Goal: Communication & Community: Answer question/provide support

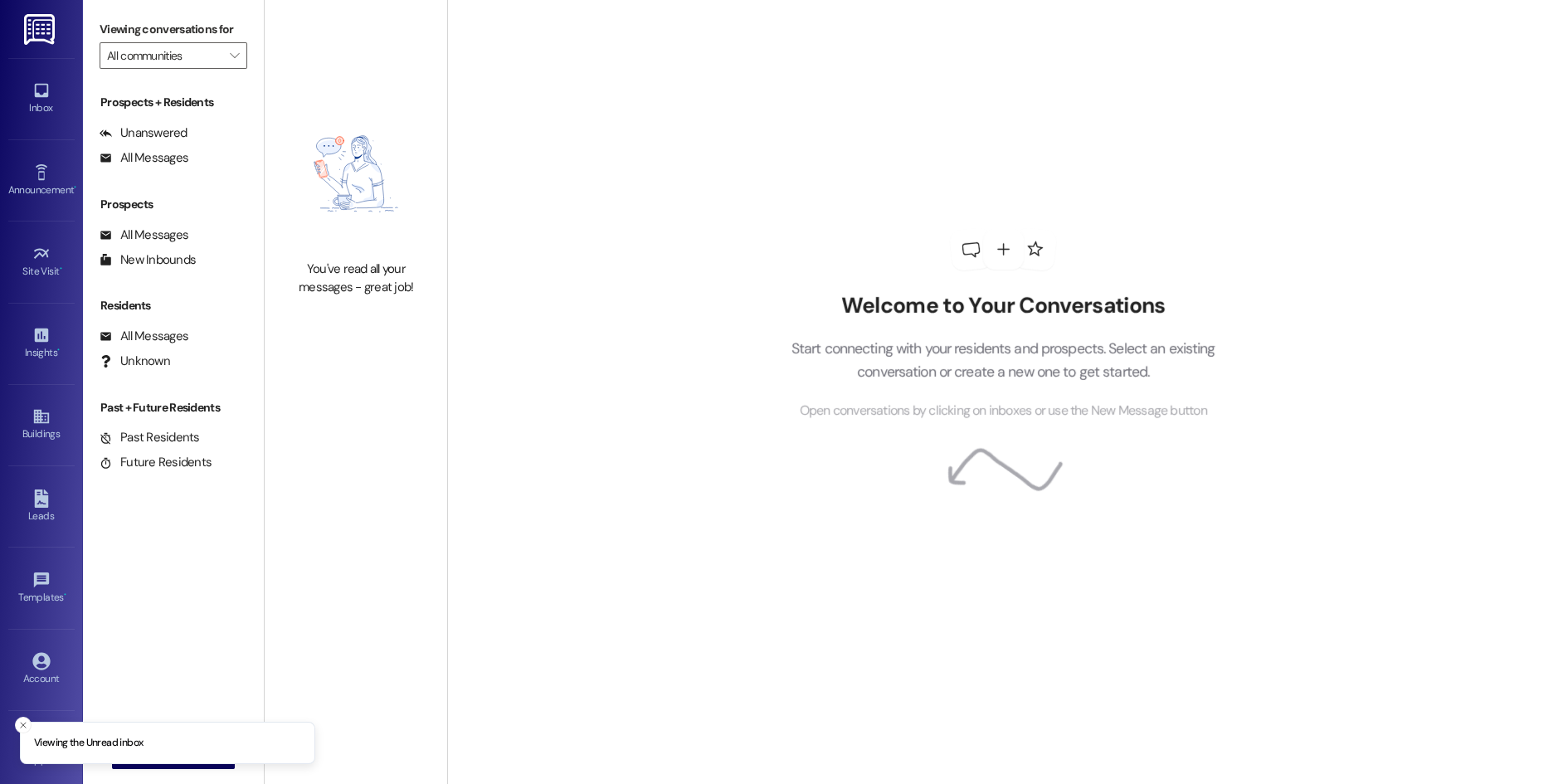
type input "Anthem Mesquite"
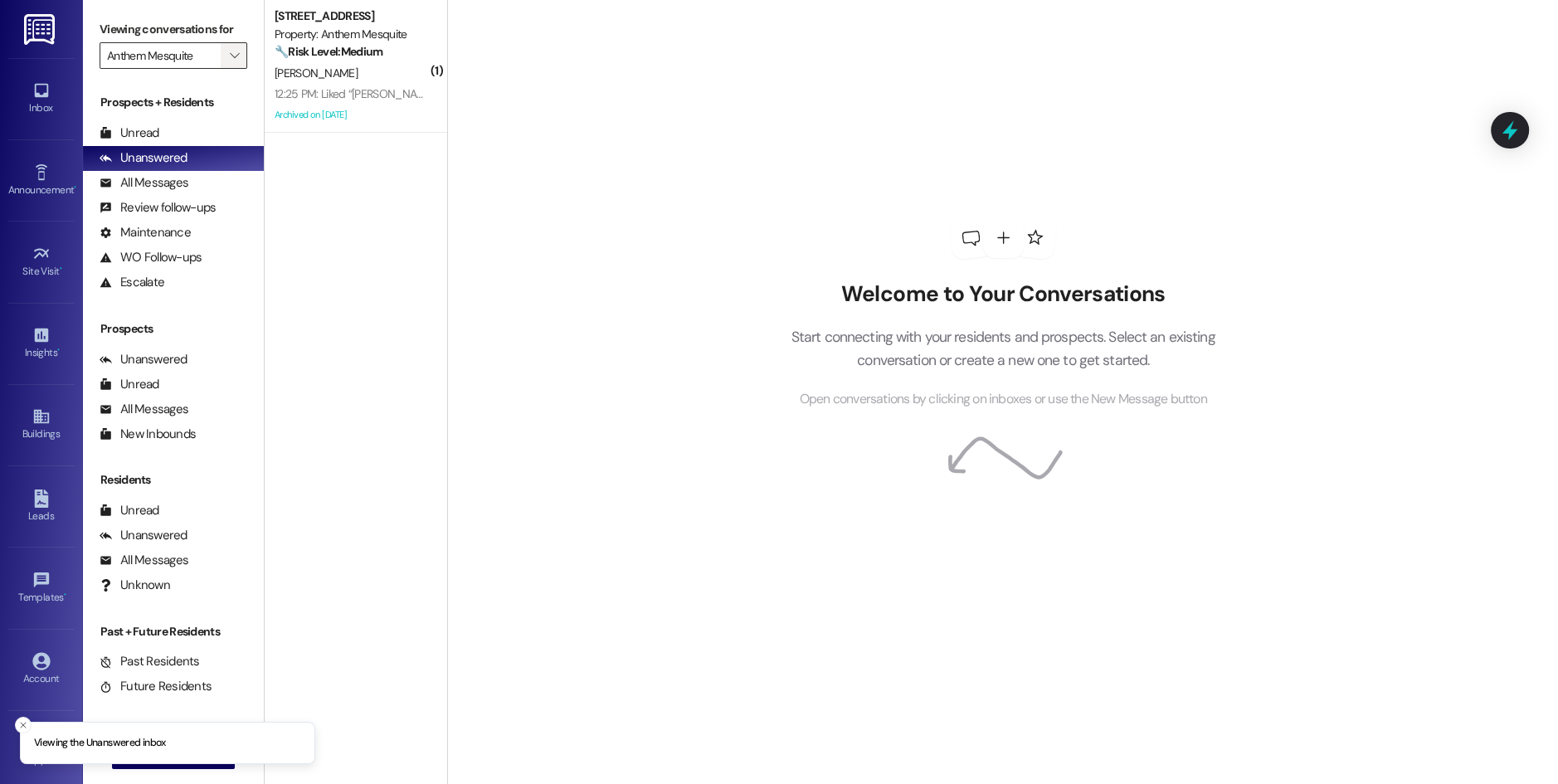
click at [230, 54] on icon "" at bounding box center [235, 56] width 10 height 13
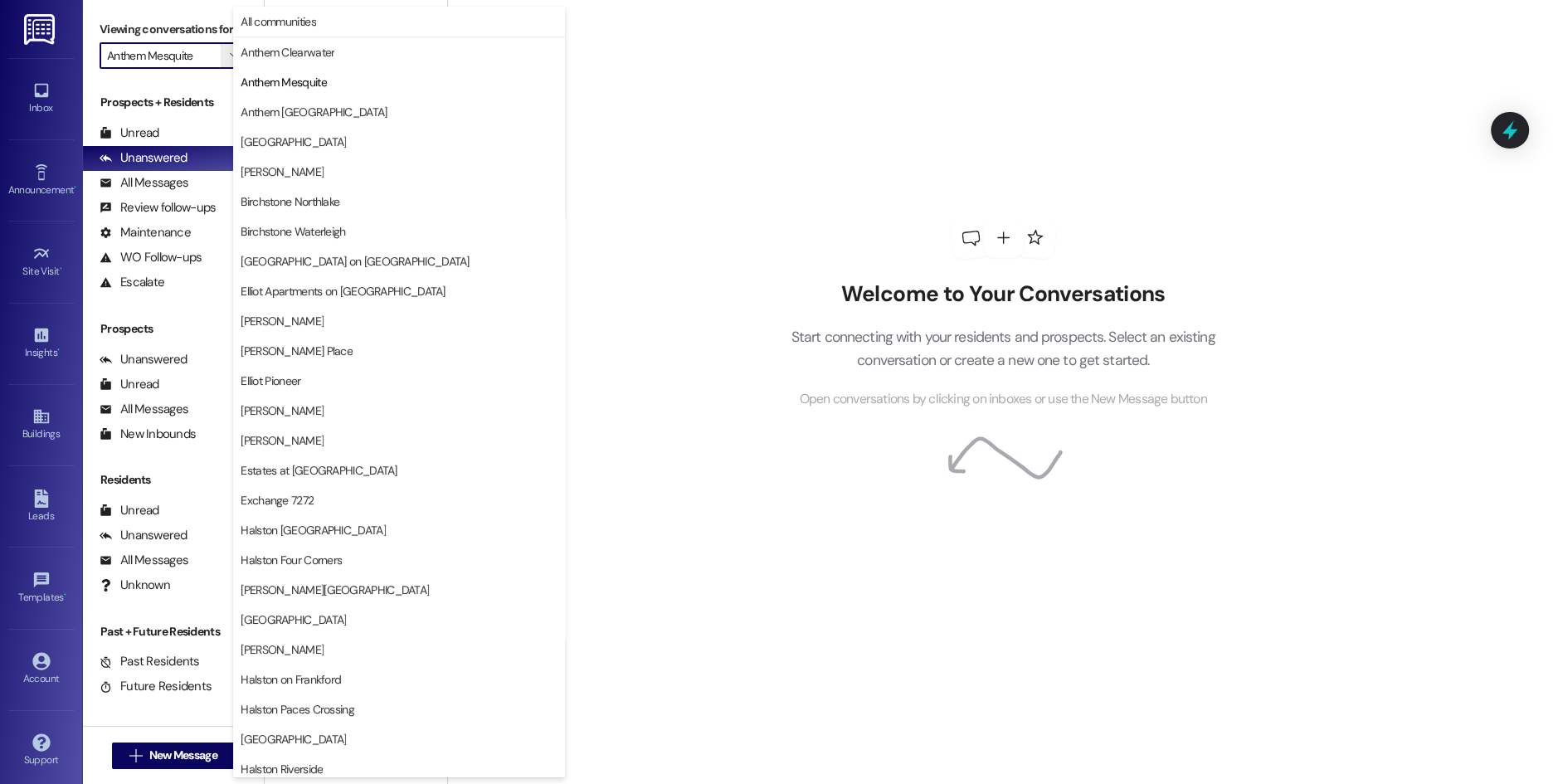
click at [772, 117] on div "Welcome to Your Conversations Start connecting with your residents and prospect…" at bounding box center [1003, 313] width 498 height 627
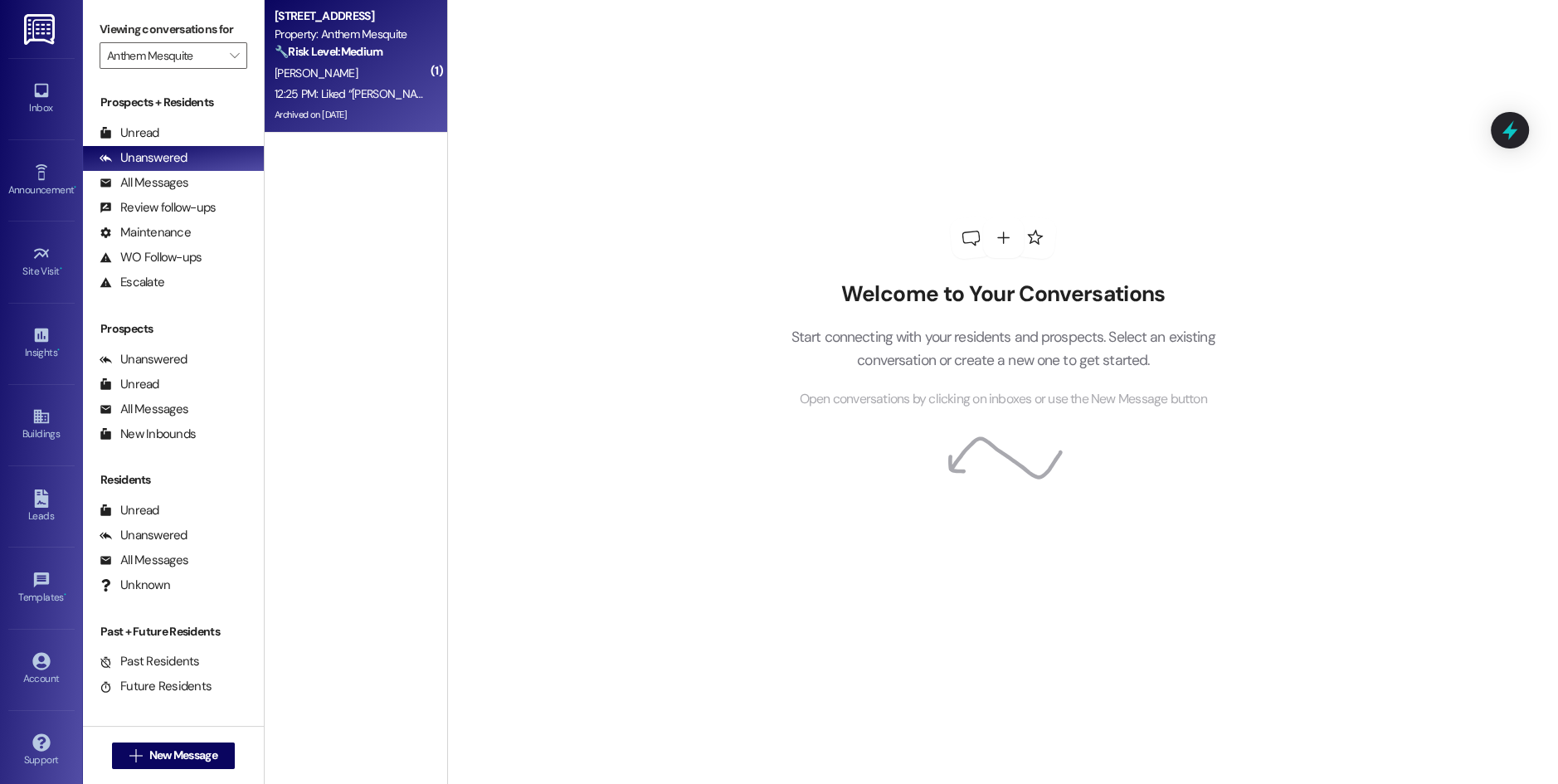
click at [368, 88] on div "12:25 PM: Liked “[PERSON_NAME] (Anthem Mesquite): You're very welcome, [PERSON_…" at bounding box center [877, 94] width 1206 height 15
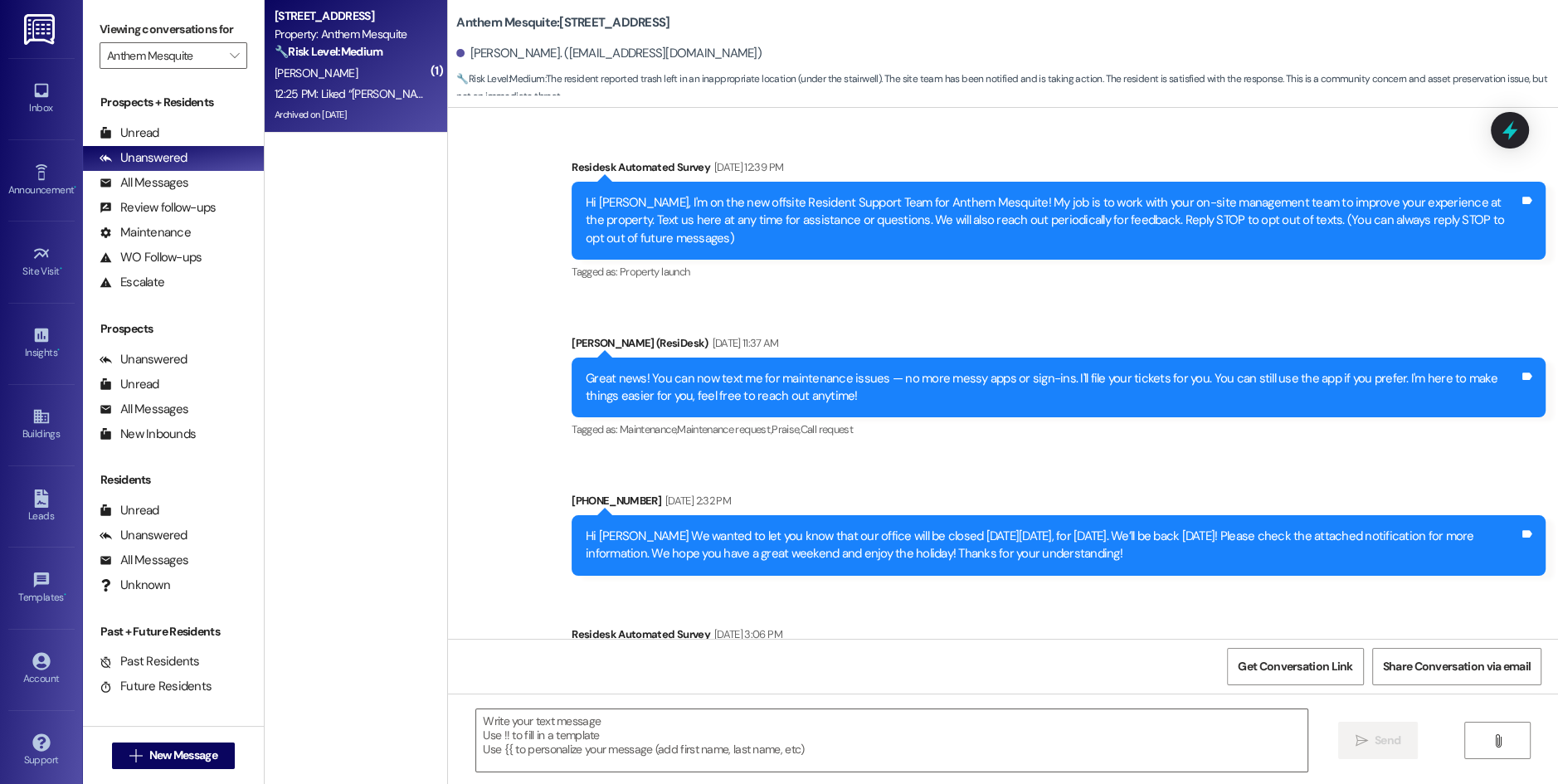
scroll to position [24093, 0]
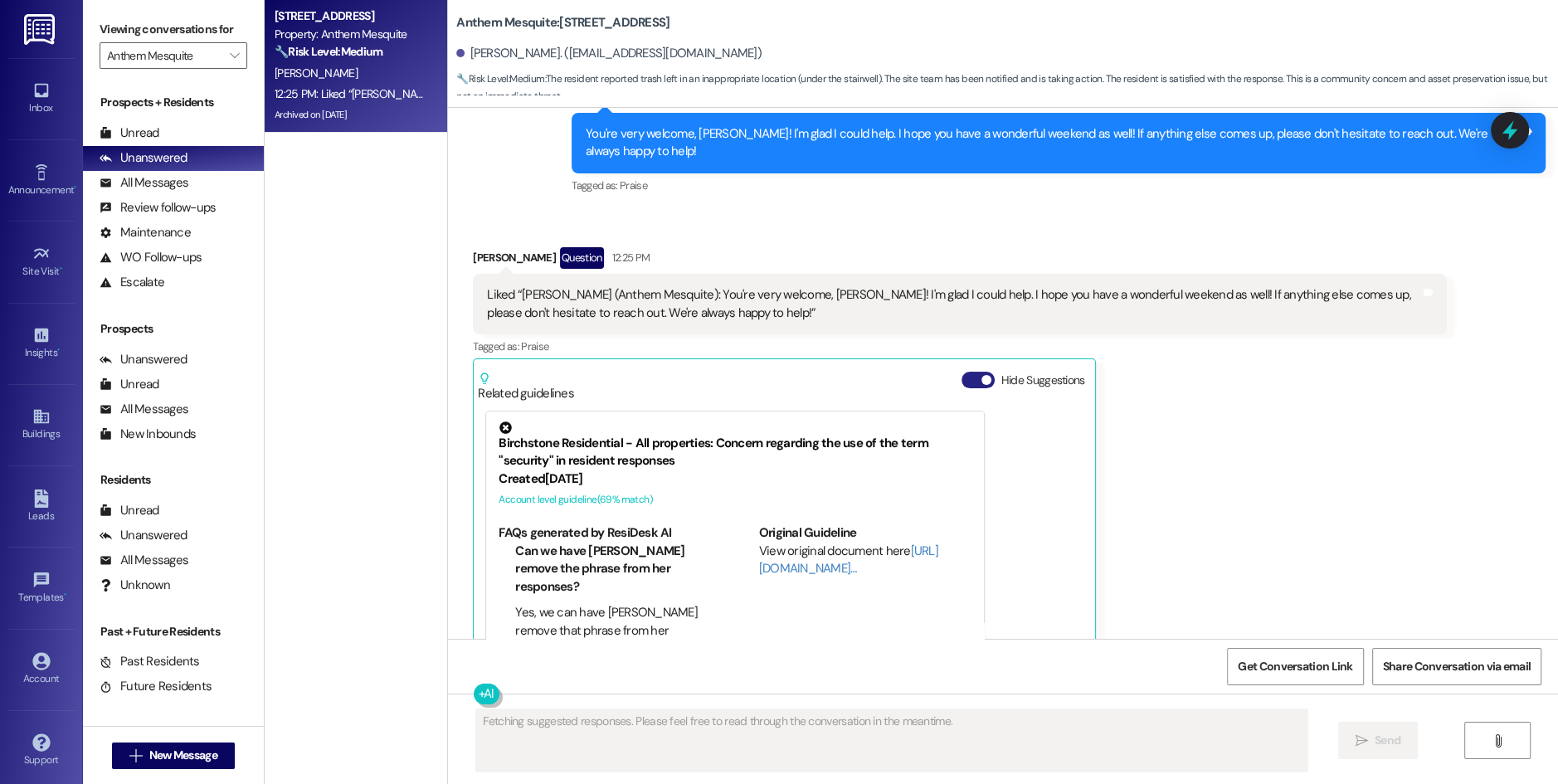
click at [962, 372] on button "Hide Suggestions" at bounding box center [978, 380] width 34 height 16
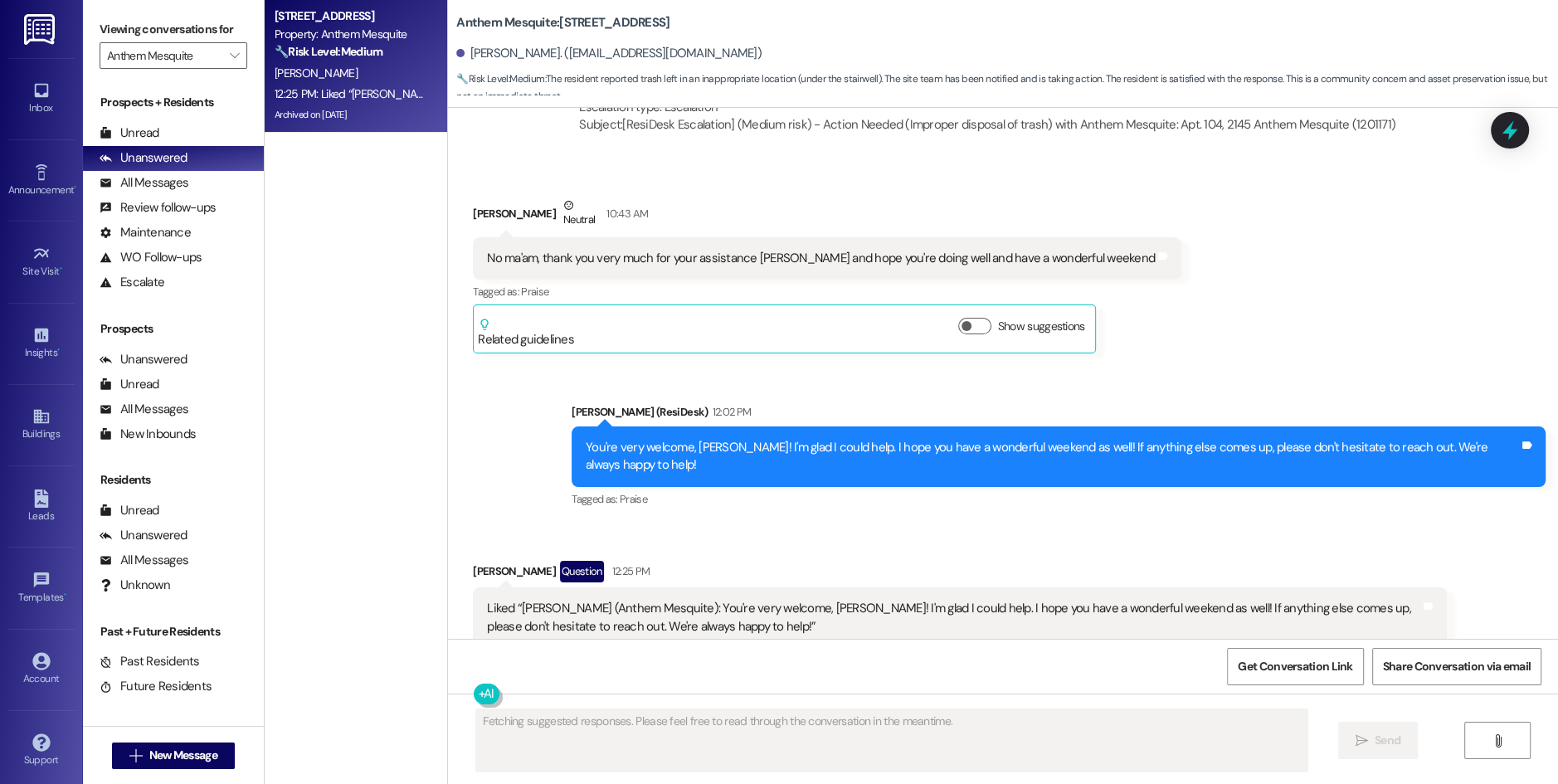
click at [744, 523] on div "Received via SMS [PERSON_NAME] Question 12:25 PM Liked “[PERSON_NAME] (Anthem M…" at bounding box center [1003, 629] width 1110 height 211
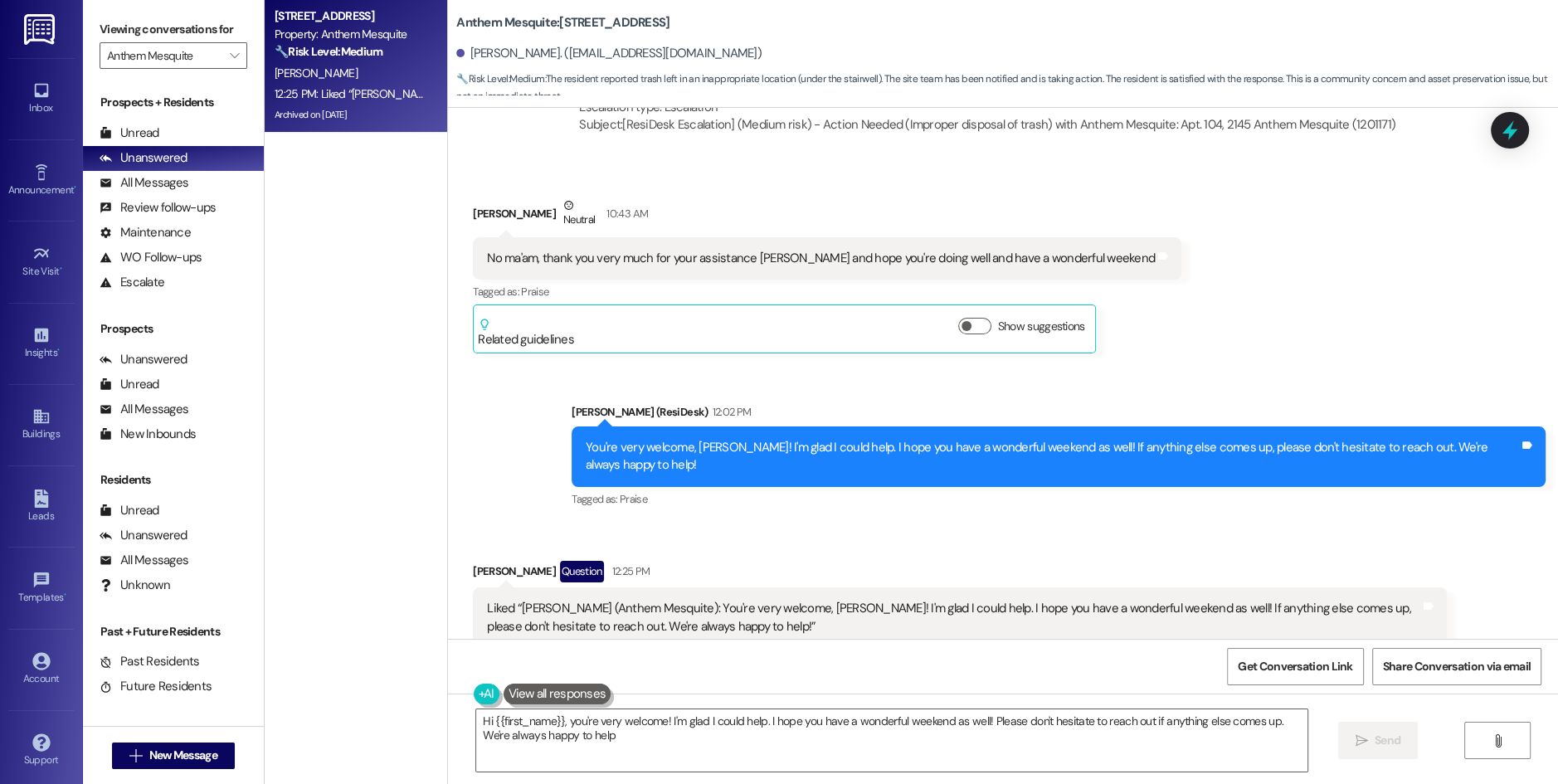
type textarea "Hi {{first_name}}, you're very welcome! I'm glad I could help. I hope you have …"
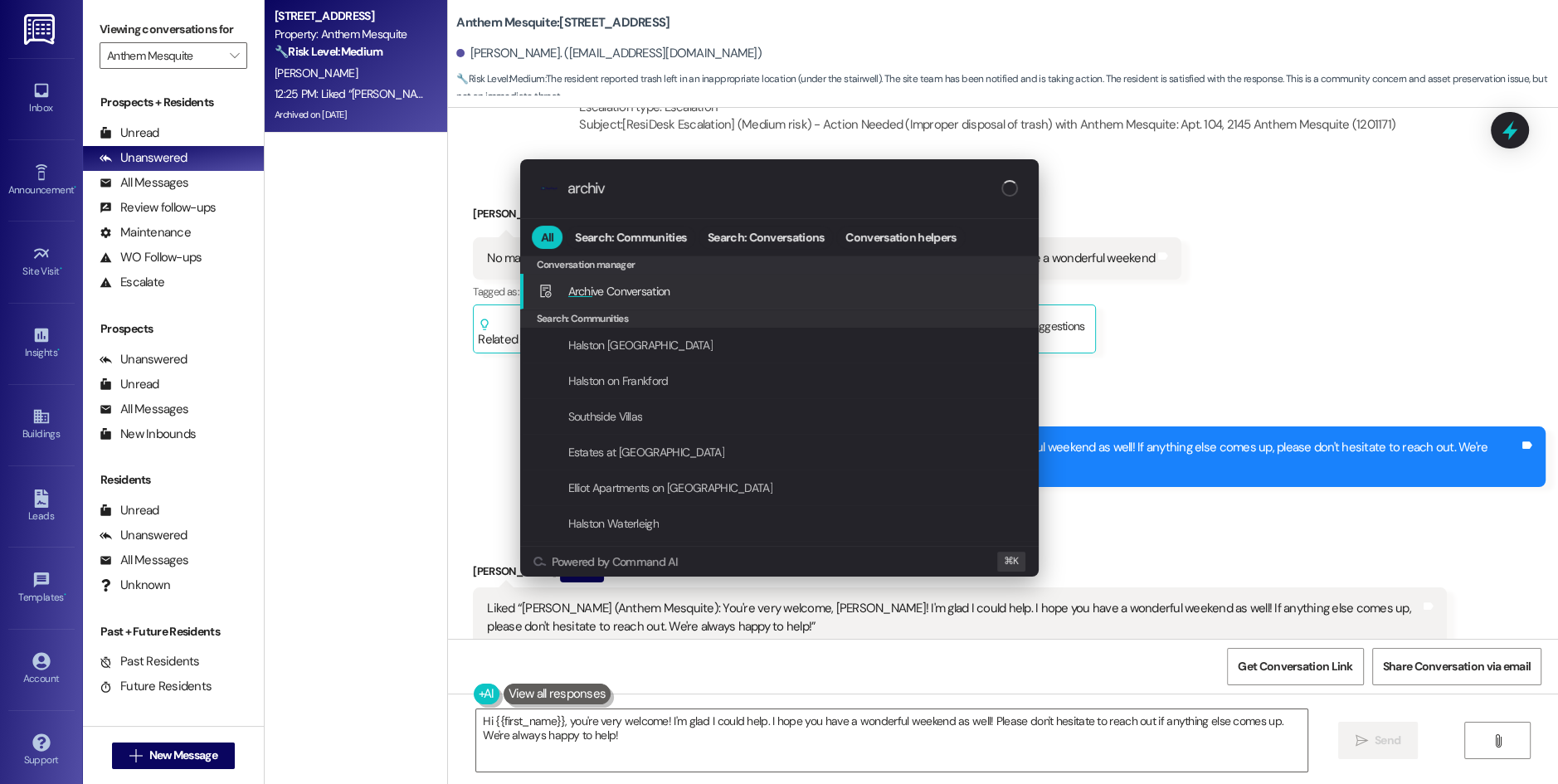
type input "archive"
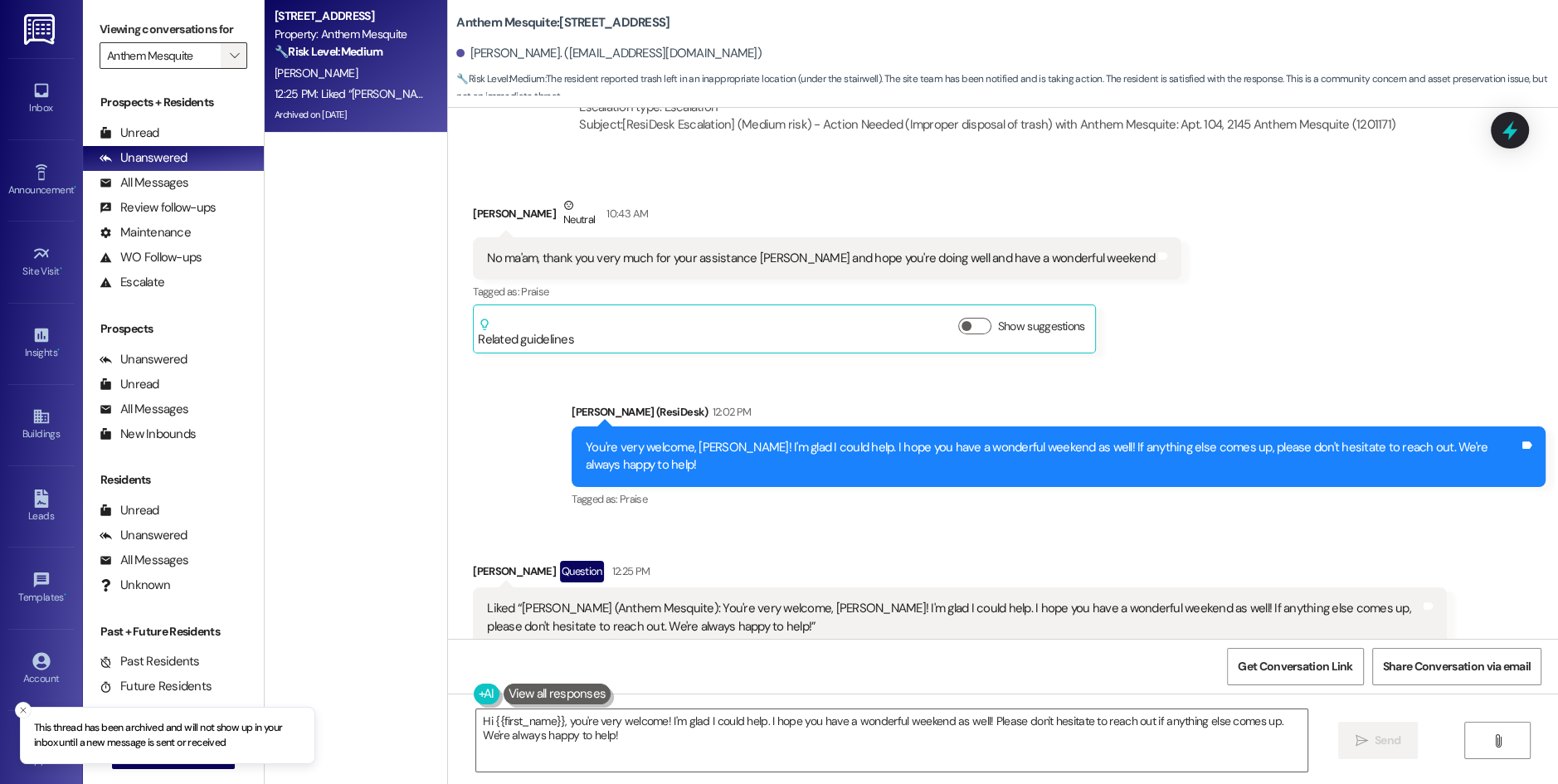
click at [230, 51] on icon "" at bounding box center [235, 56] width 10 height 13
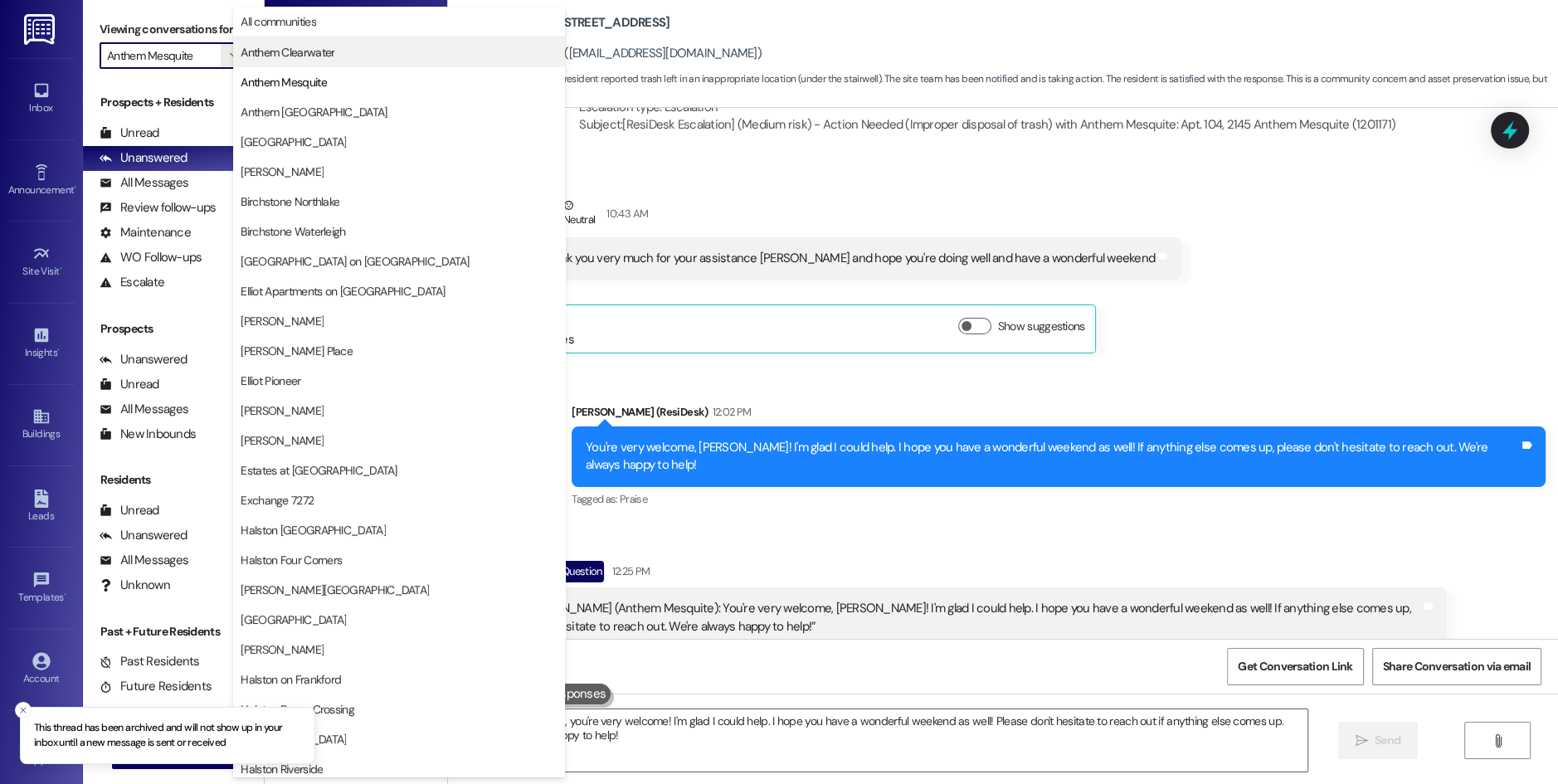
click at [298, 56] on span "Anthem Clearwater" at bounding box center [288, 52] width 94 height 16
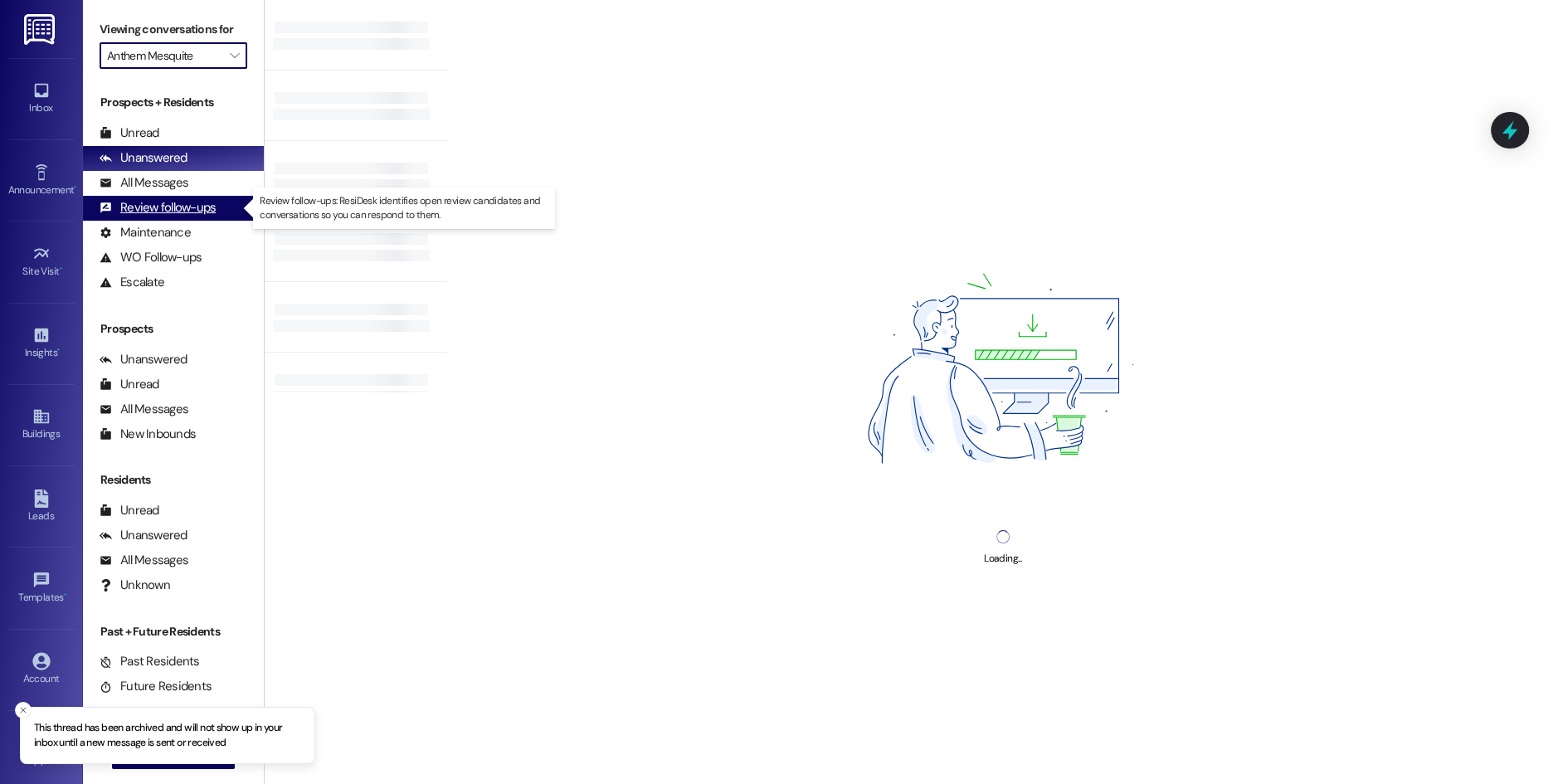
type input "Anthem Clearwater"
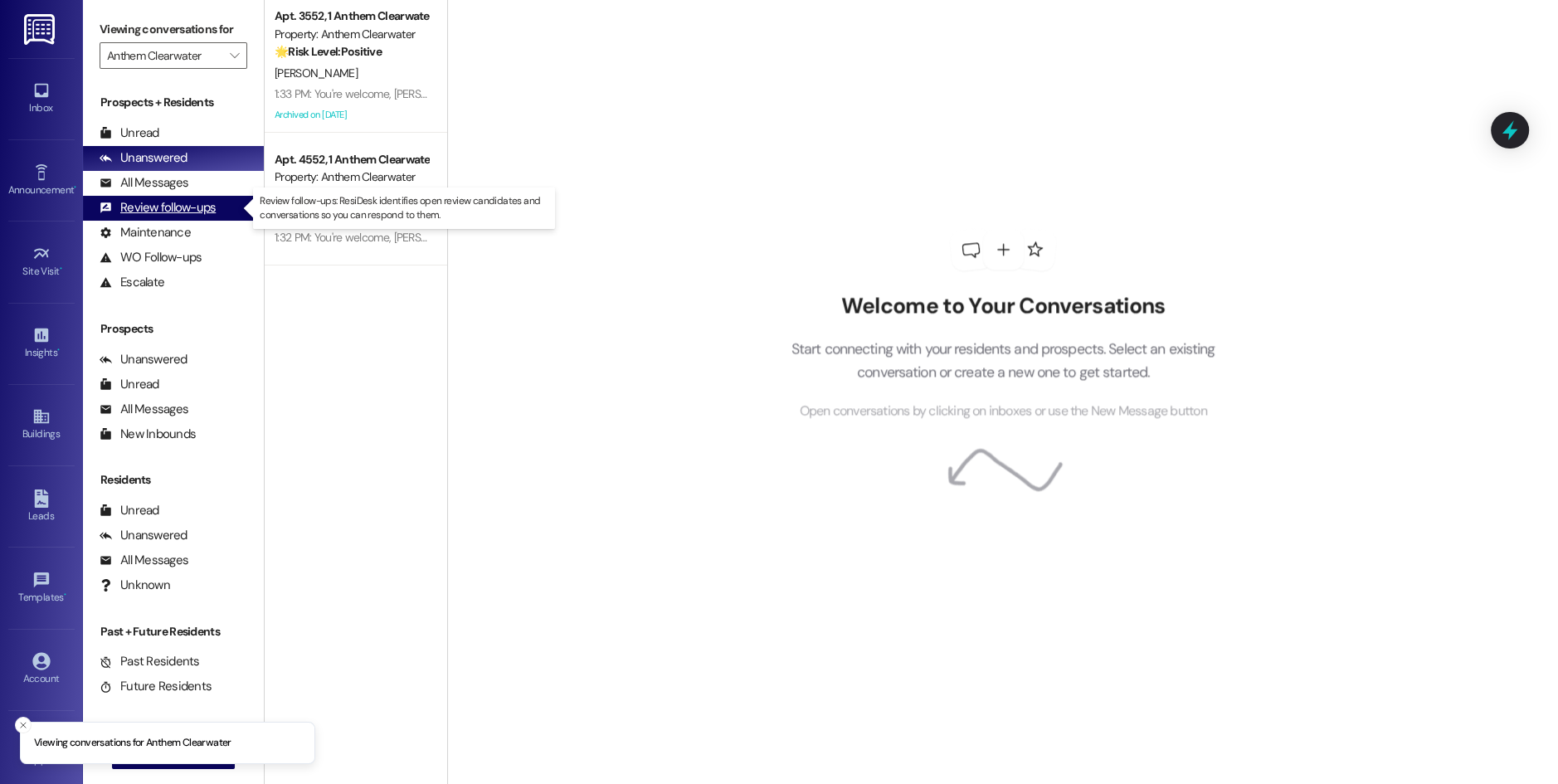
click at [202, 210] on div "Review follow-ups" at bounding box center [157, 208] width 116 height 17
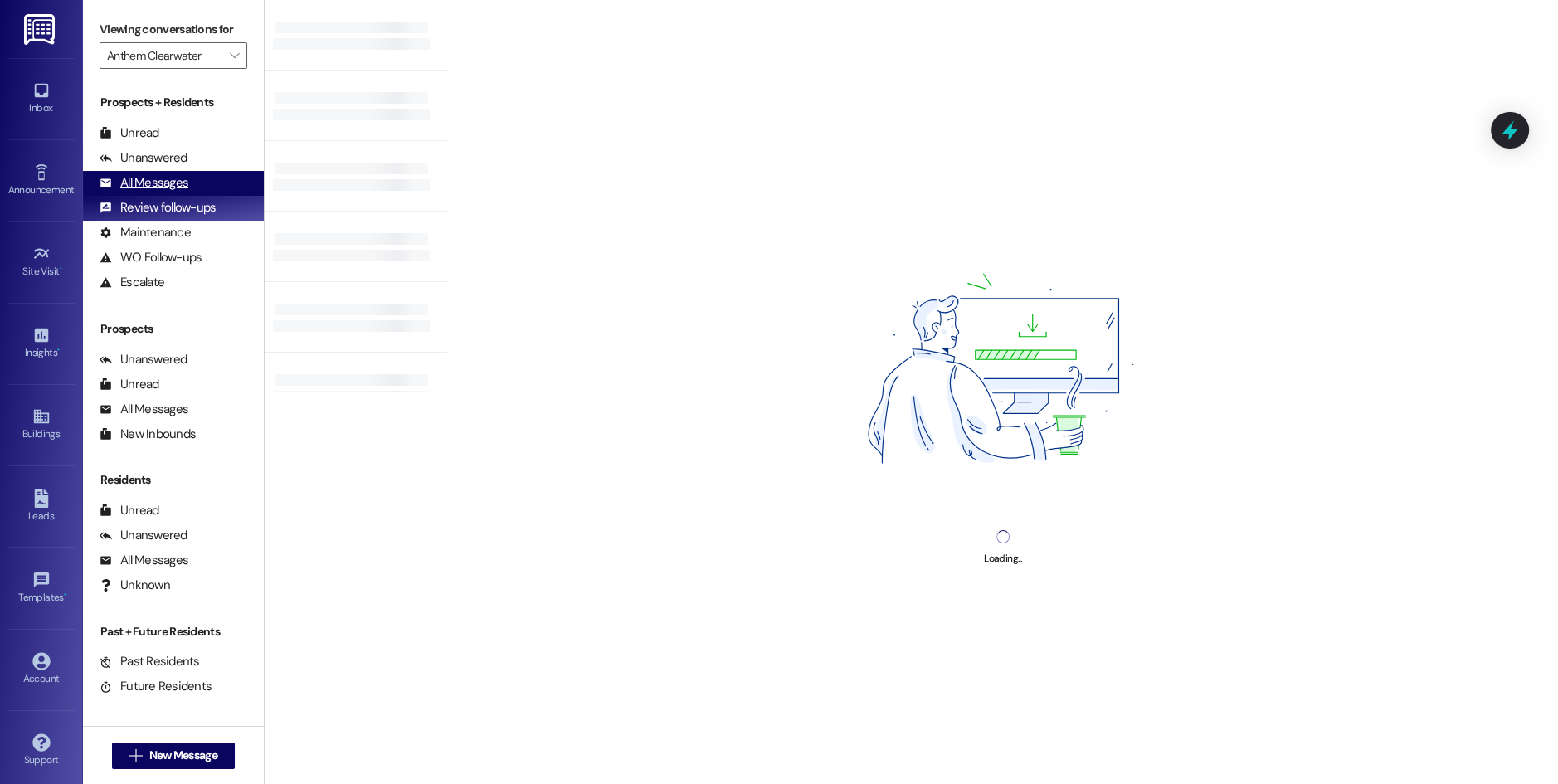
click at [213, 188] on div "All Messages (undefined)" at bounding box center [174, 183] width 181 height 25
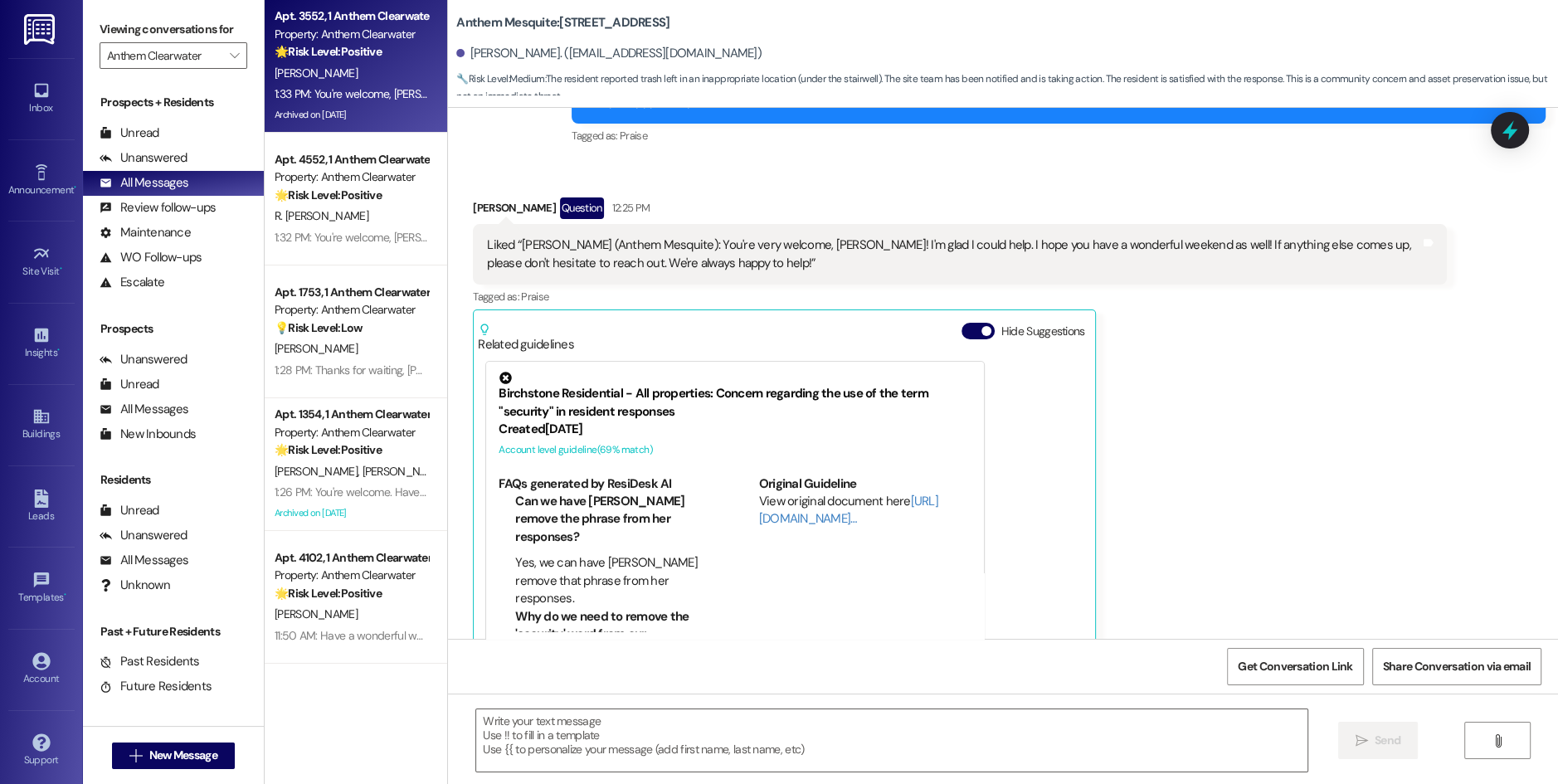
scroll to position [23970, 0]
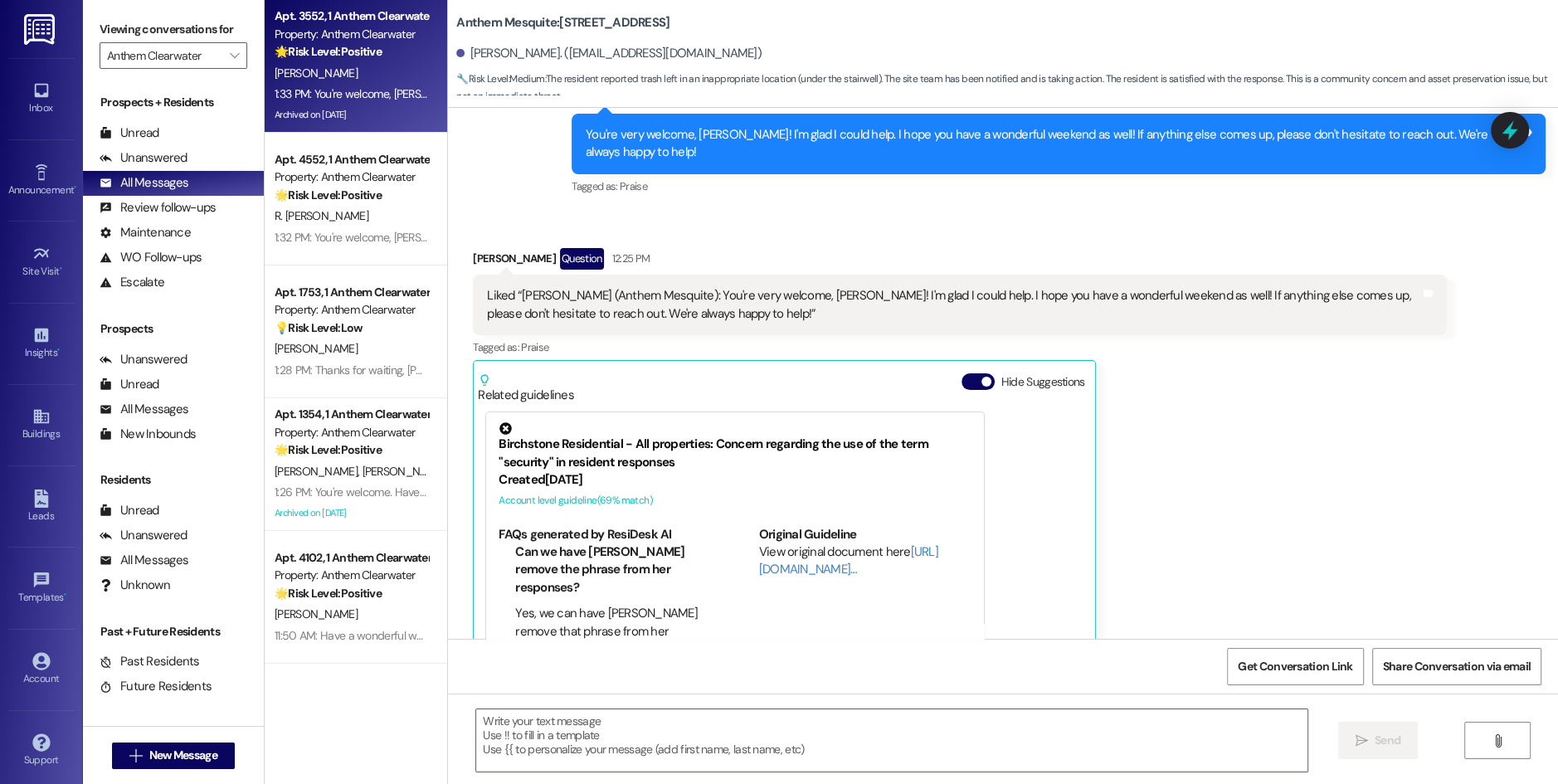
click at [363, 50] on strong "🌟 Risk Level: Positive" at bounding box center [328, 52] width 107 height 15
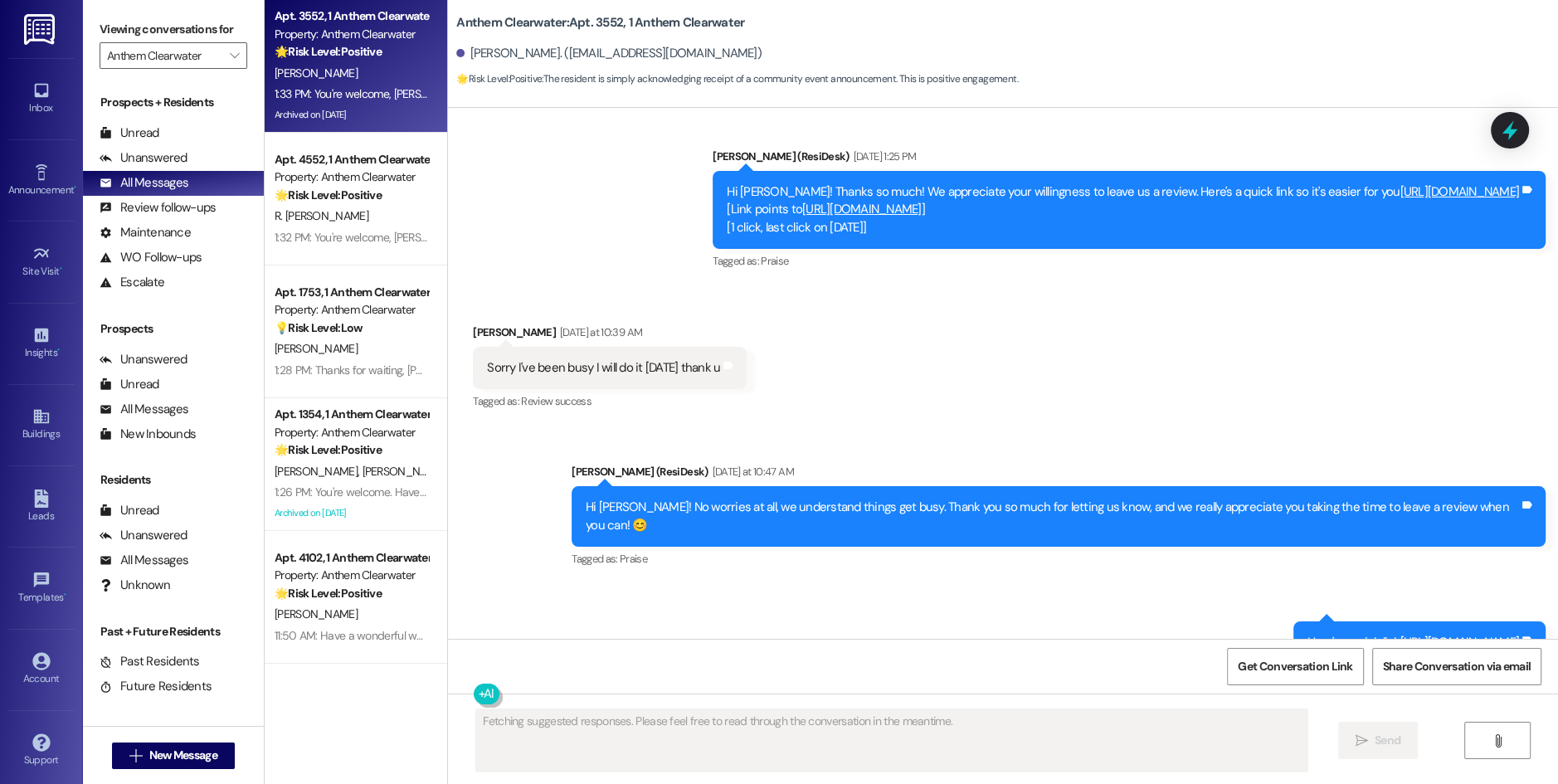
scroll to position [20033, 0]
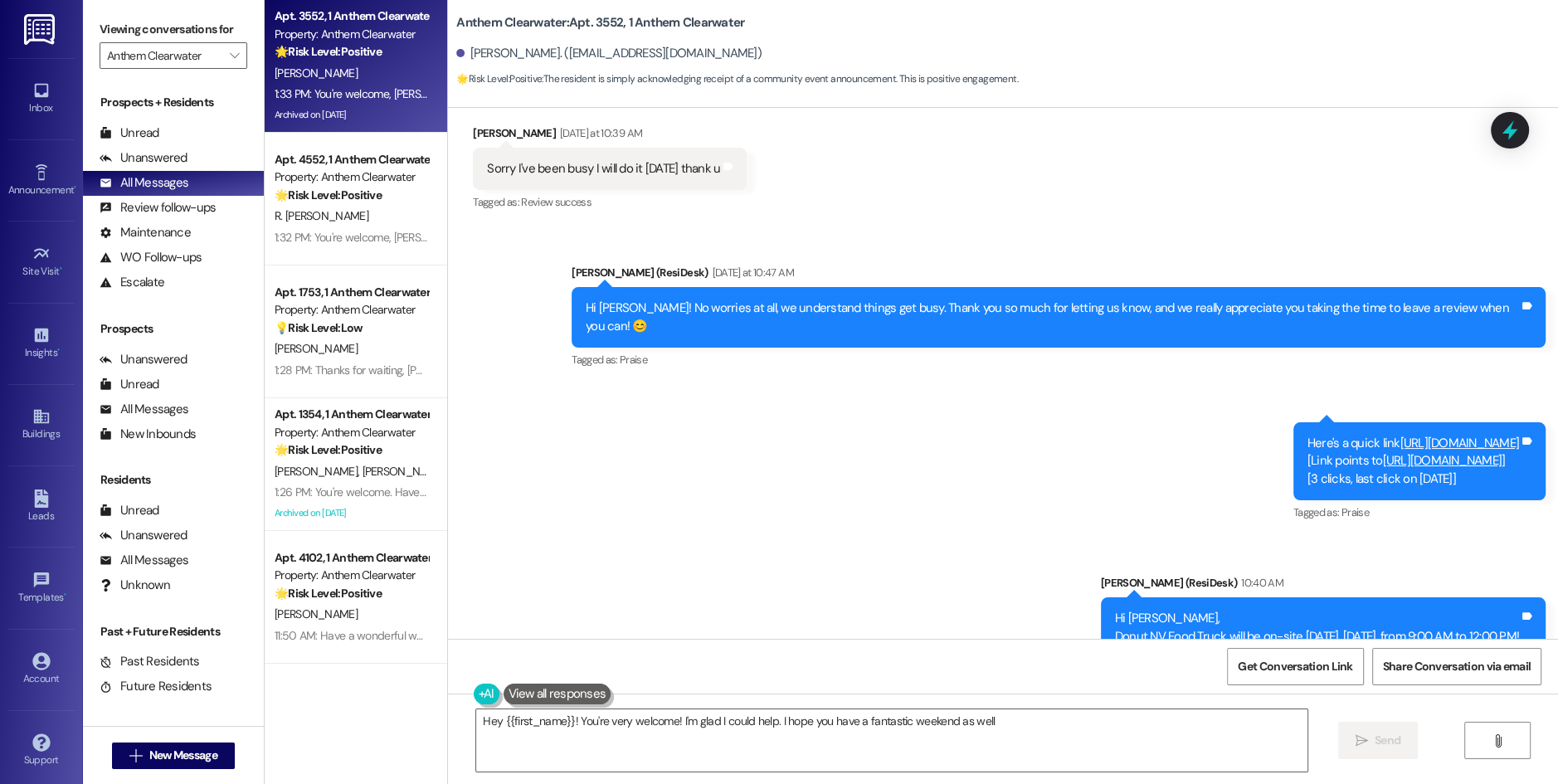
type textarea "Hey {{first_name}}! You're very welcome! I'm glad I could help. I hope you have…"
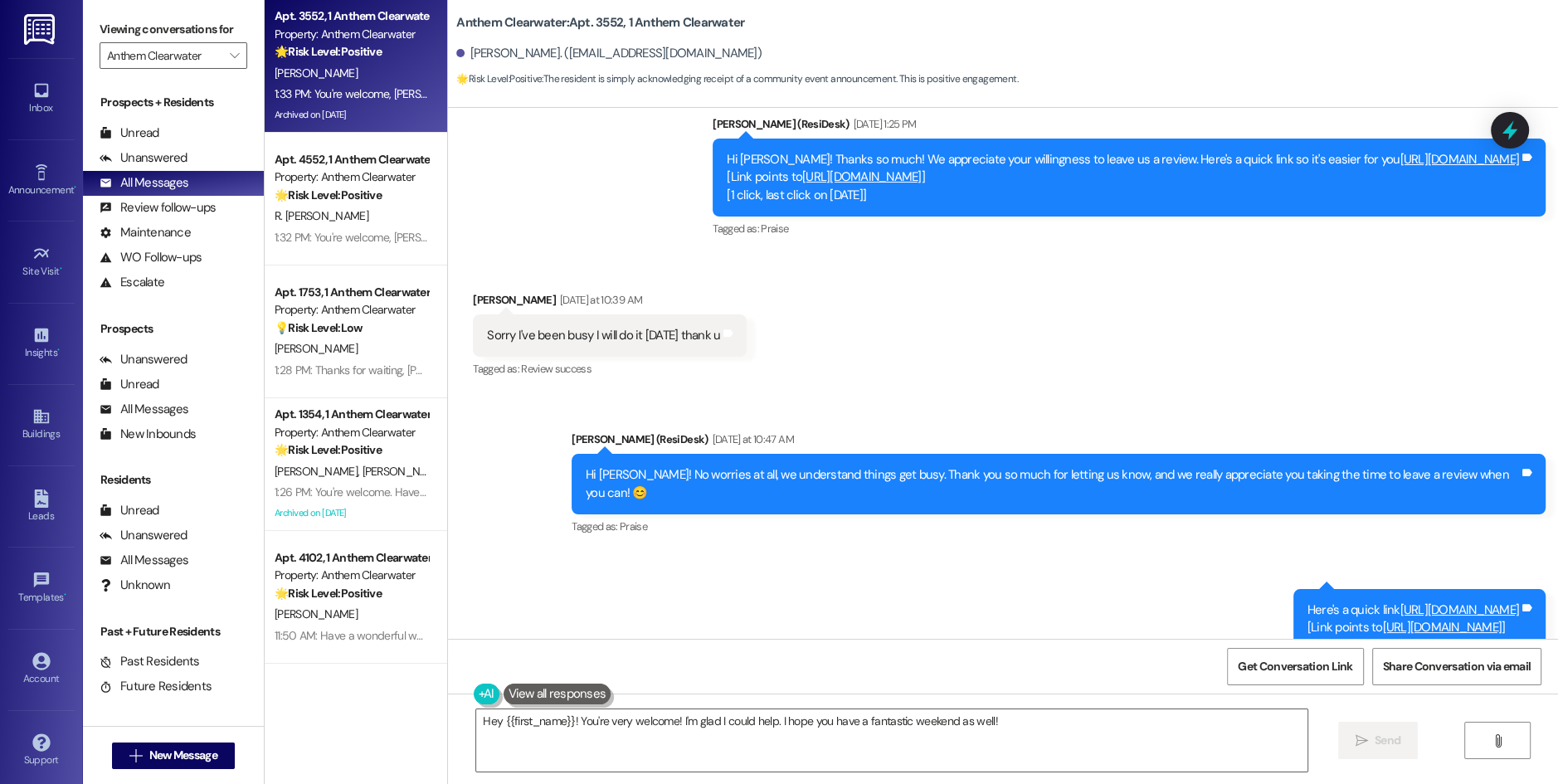
scroll to position [19865, 0]
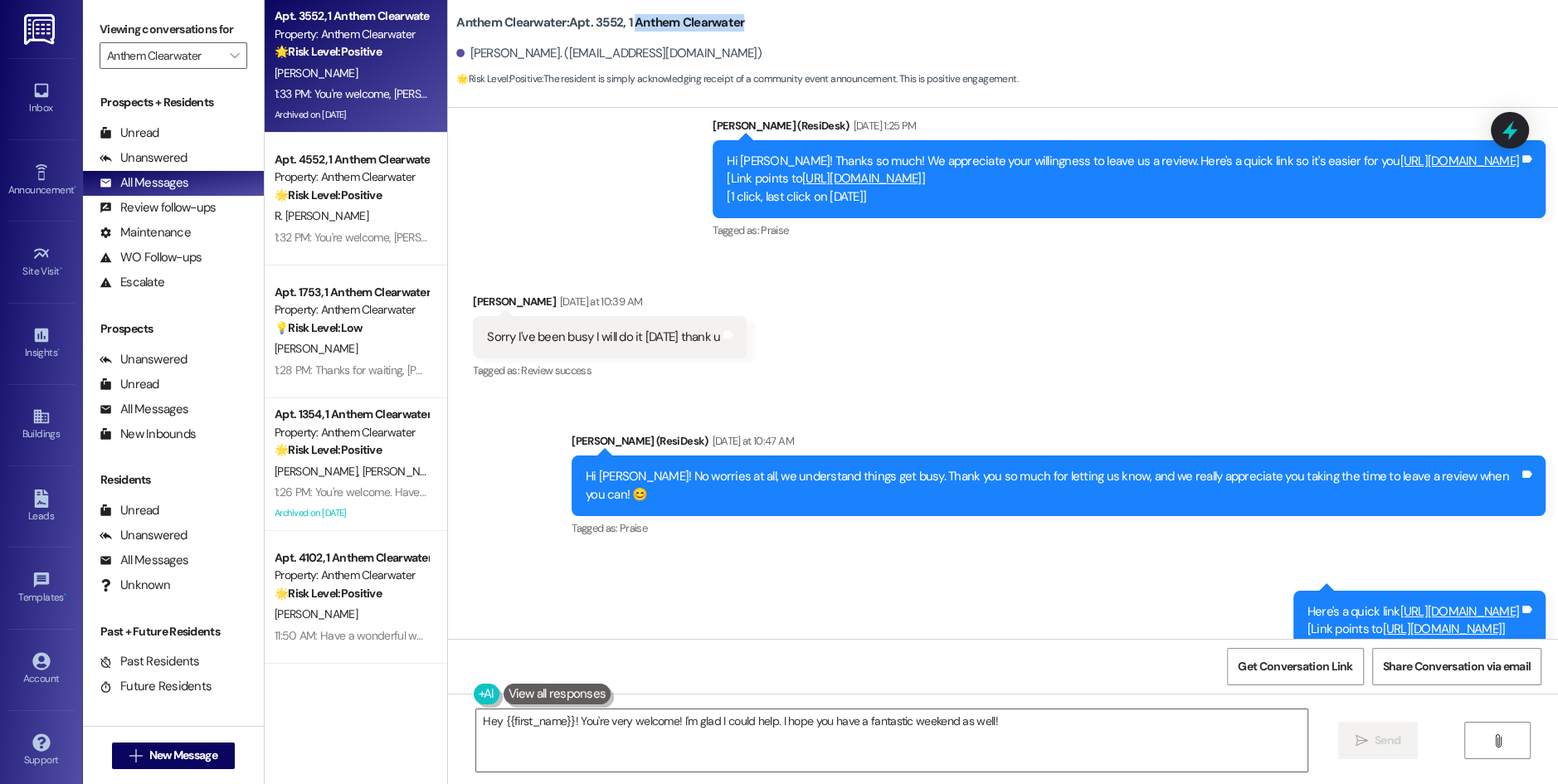
drag, startPoint x: 619, startPoint y: 21, endPoint x: 768, endPoint y: 18, distance: 149.0
click at [768, 18] on div "Anthem Clearwater: Apt. 3552, 1 Anthem Clearwater" at bounding box center [622, 23] width 332 height 21
copy b "Anthem Clearwater"
click at [817, 458] on div "Sent via SMS [PERSON_NAME] (ResiDesk) [DATE] at 10:47 AM Hi [PERSON_NAME]! No w…" at bounding box center [1003, 637] width 1110 height 485
click at [1316, 670] on span "Get Conversation Link" at bounding box center [1294, 666] width 114 height 17
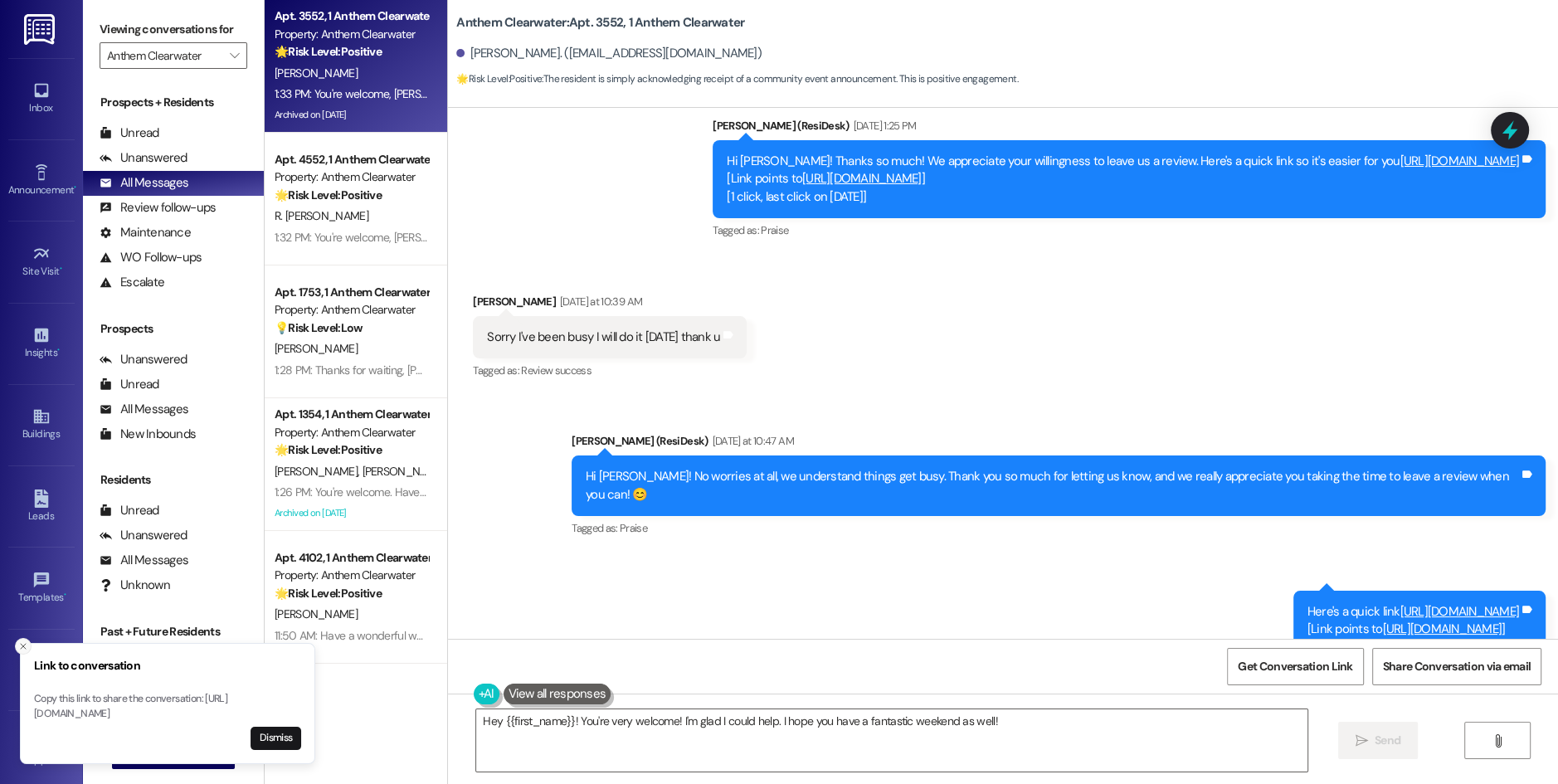
click at [26, 641] on icon "Close toast" at bounding box center [23, 646] width 10 height 10
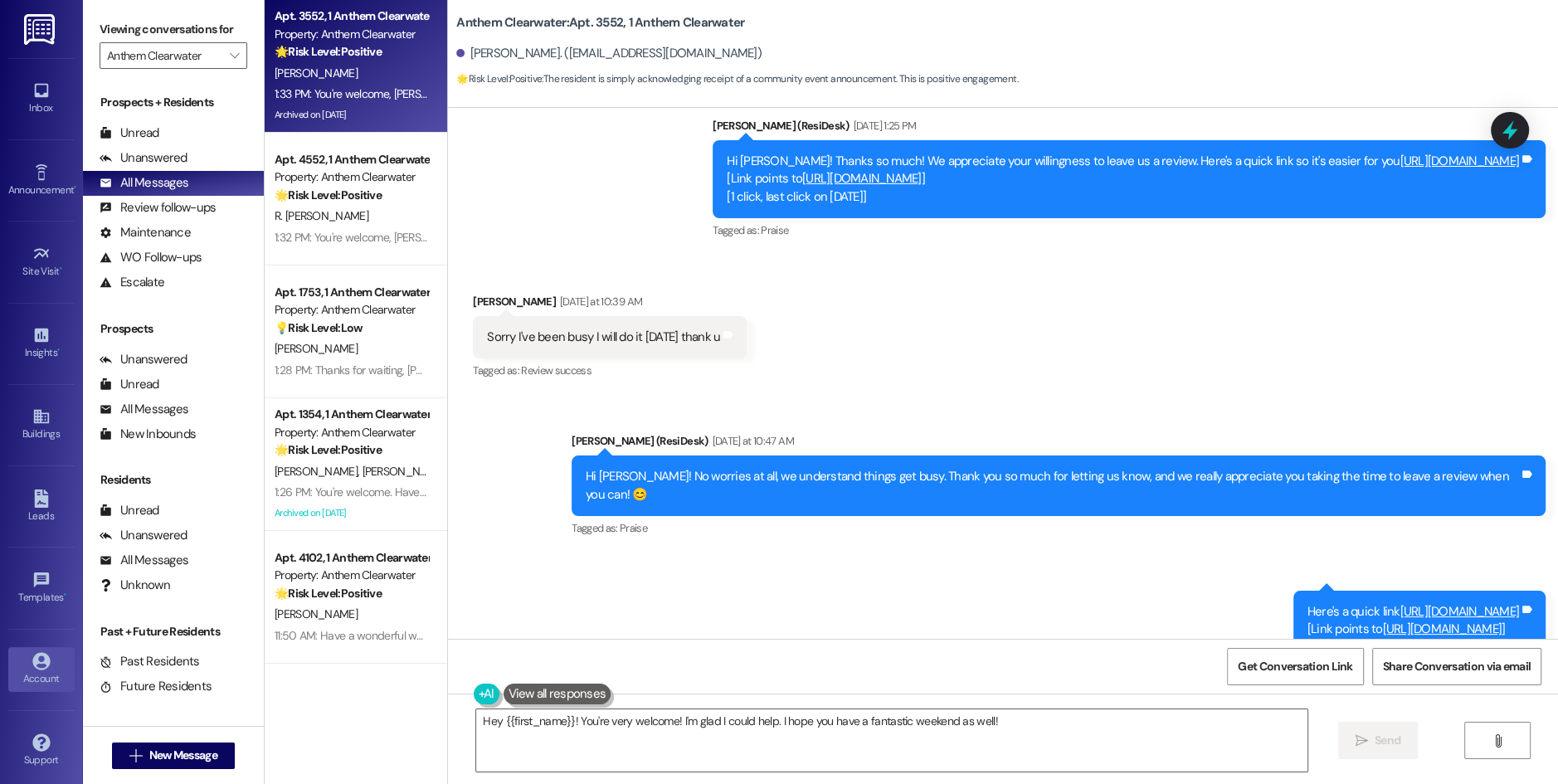
click at [36, 679] on link "Account" at bounding box center [41, 669] width 66 height 45
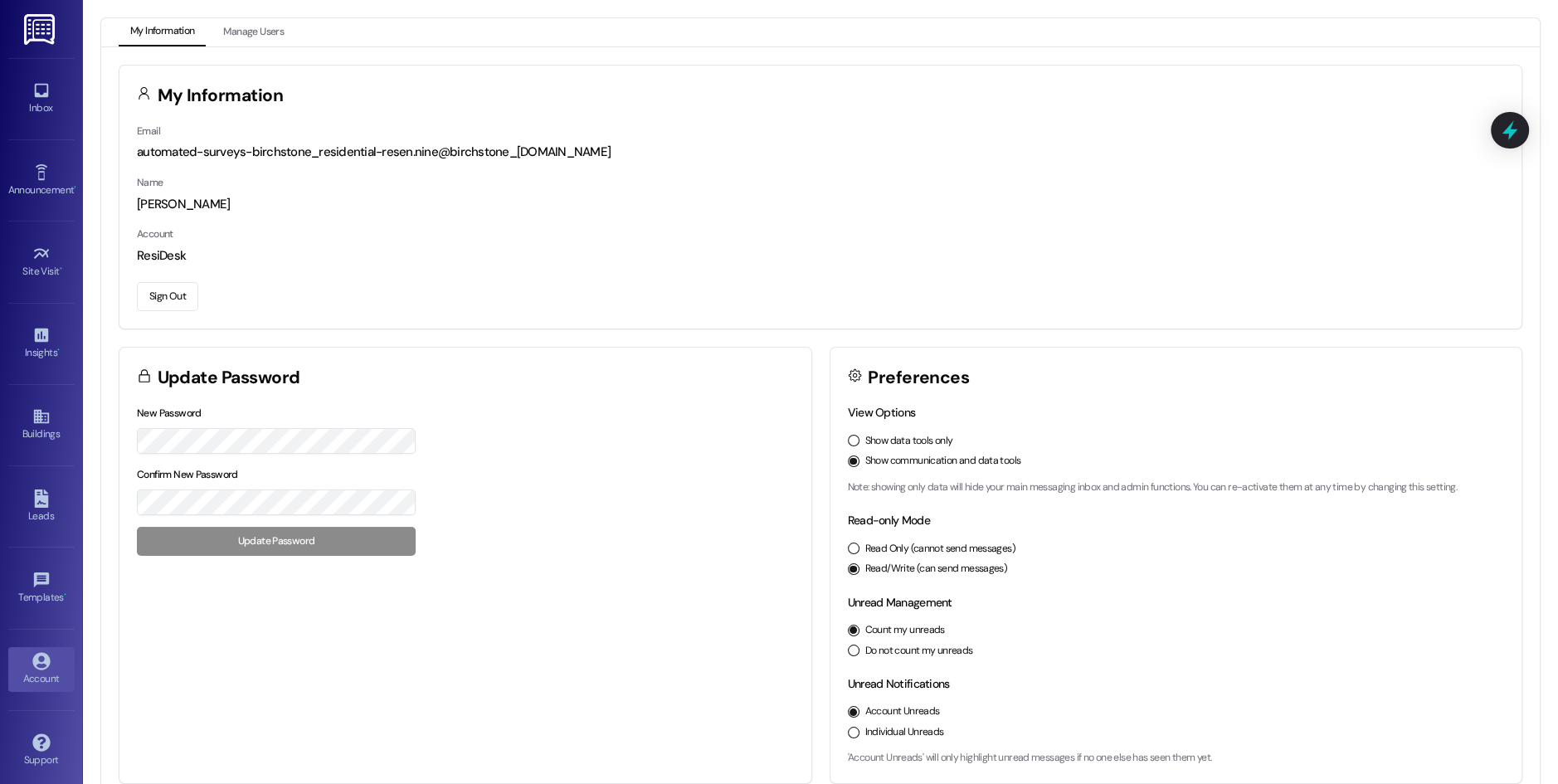
click at [170, 297] on button "Sign Out" at bounding box center [168, 296] width 61 height 29
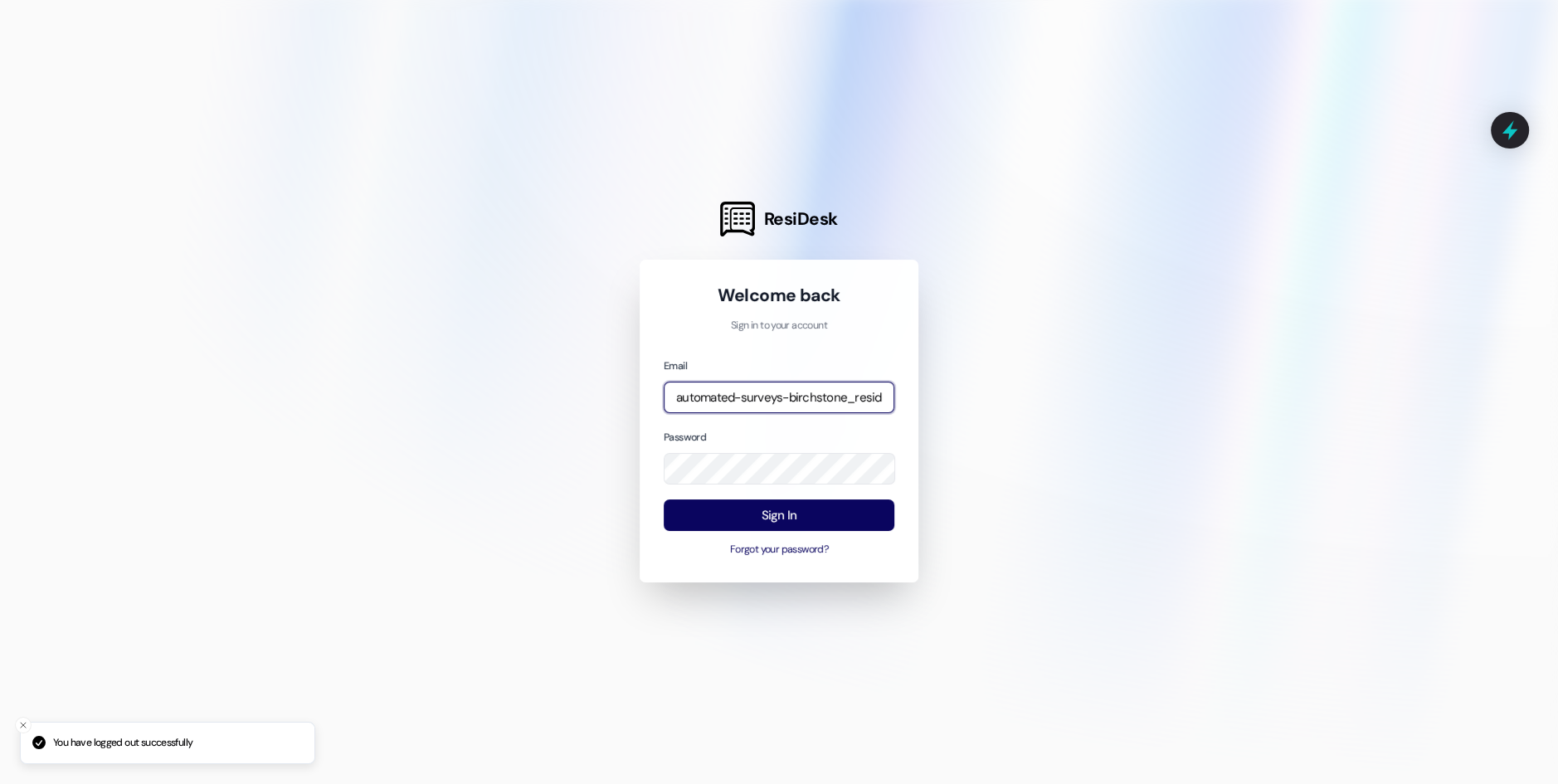
click at [768, 400] on input "automated-surveys-birchstone_residential-resen.nine@birchstone_[DOMAIN_NAME]" at bounding box center [779, 398] width 231 height 33
type input "automated-surveys-affinity_property-resen.nine@affinity_[DOMAIN_NAME]"
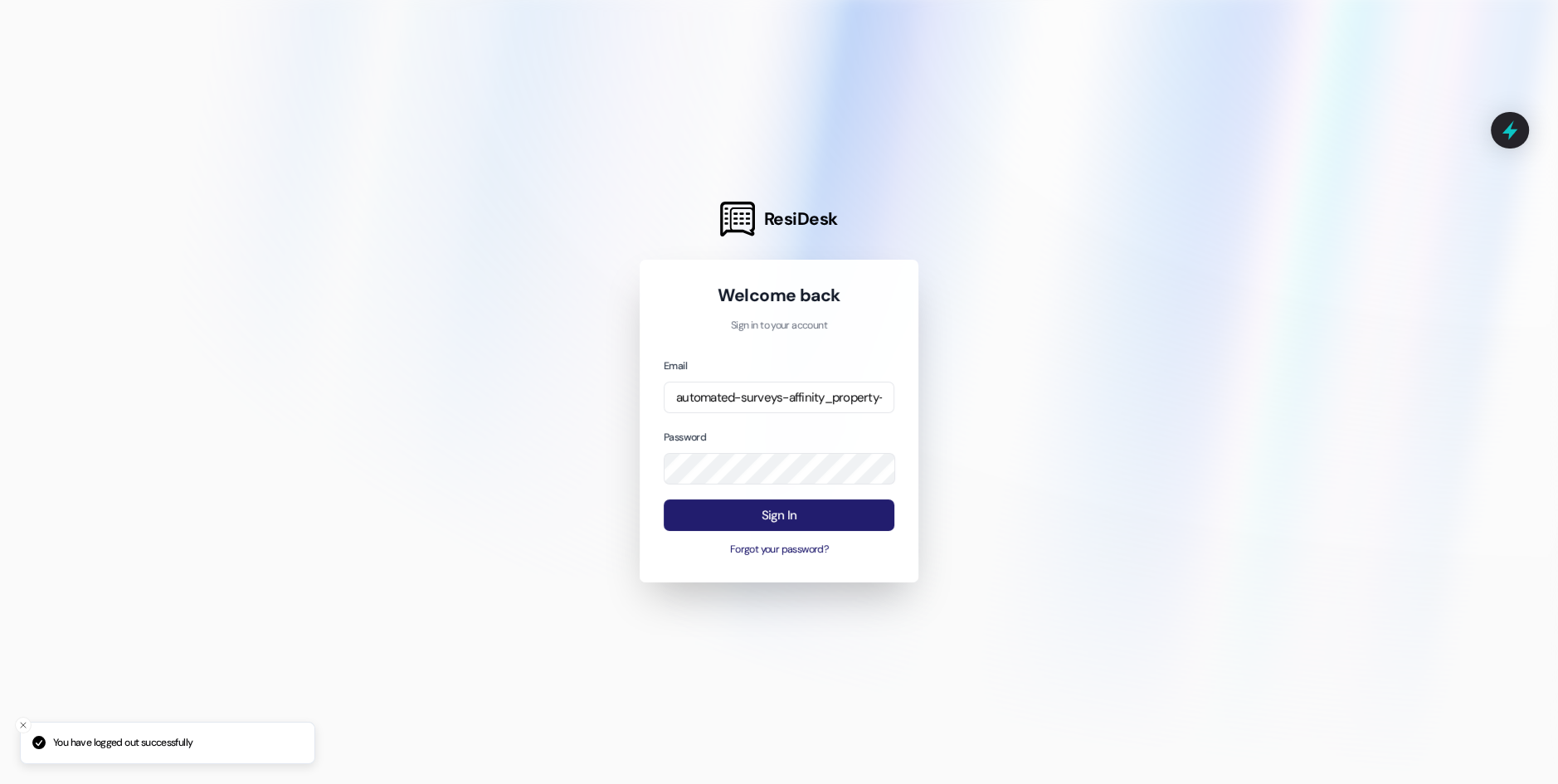
click at [793, 517] on button "Sign In" at bounding box center [779, 516] width 231 height 33
